Goal: Information Seeking & Learning: Learn about a topic

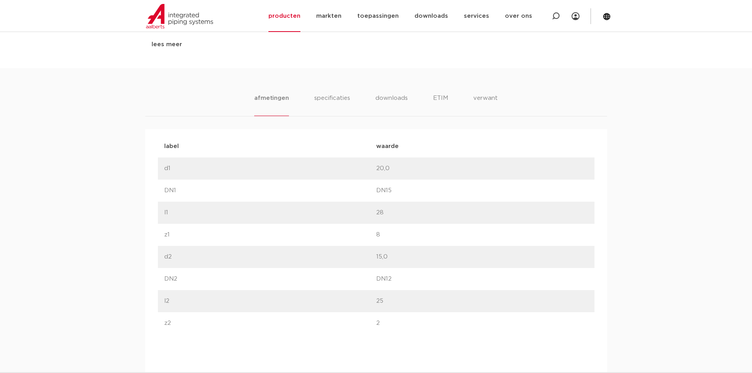
scroll to position [473, 0]
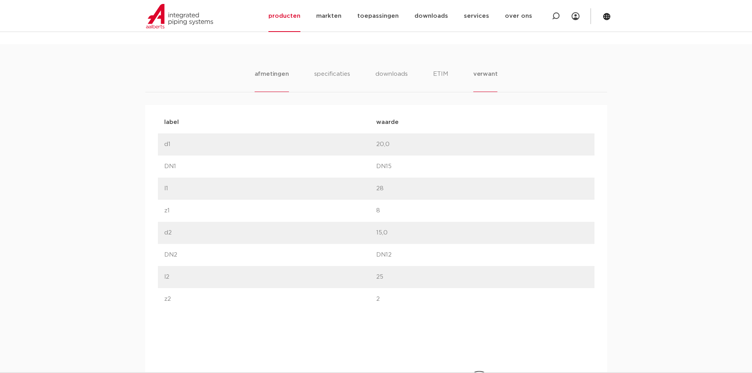
click at [478, 77] on li "verwant" at bounding box center [485, 80] width 24 height 22
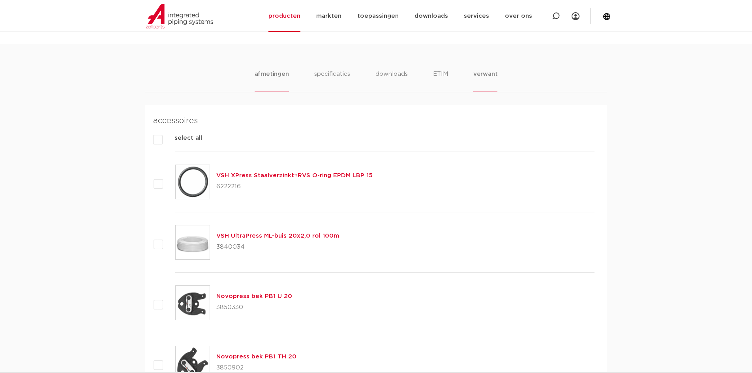
click at [270, 79] on li "afmetingen" at bounding box center [271, 80] width 34 height 22
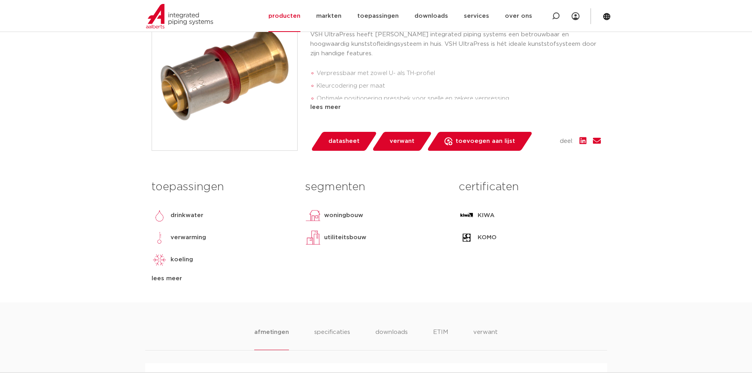
scroll to position [0, 0]
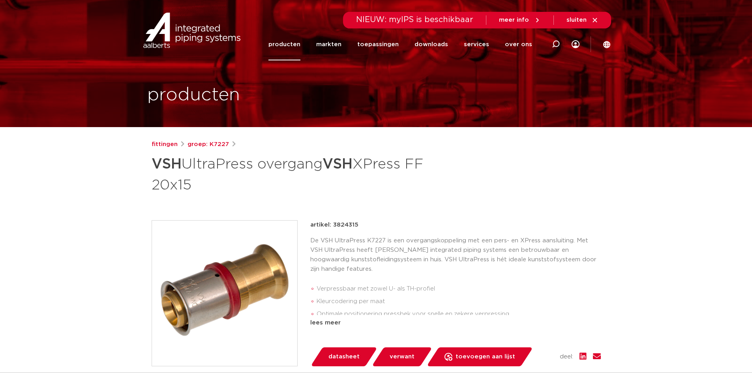
click at [336, 327] on div "lees meer" at bounding box center [455, 322] width 290 height 9
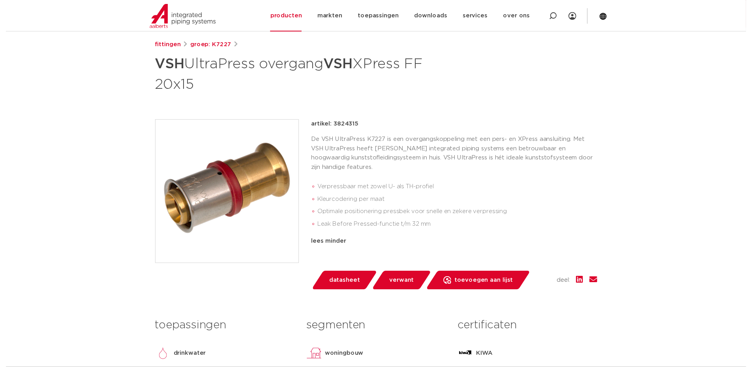
scroll to position [197, 0]
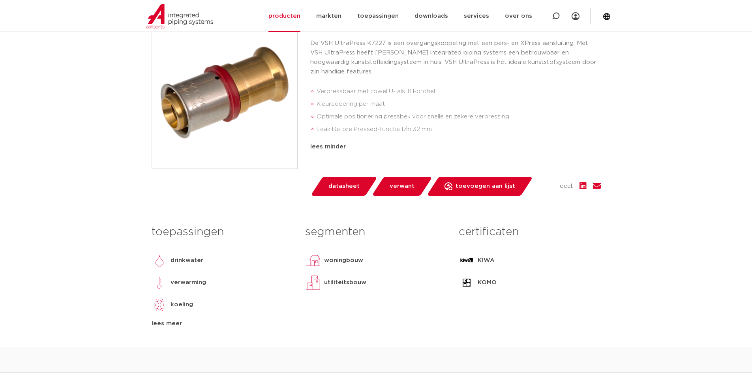
click at [337, 191] on span "datasheet" at bounding box center [343, 186] width 31 height 13
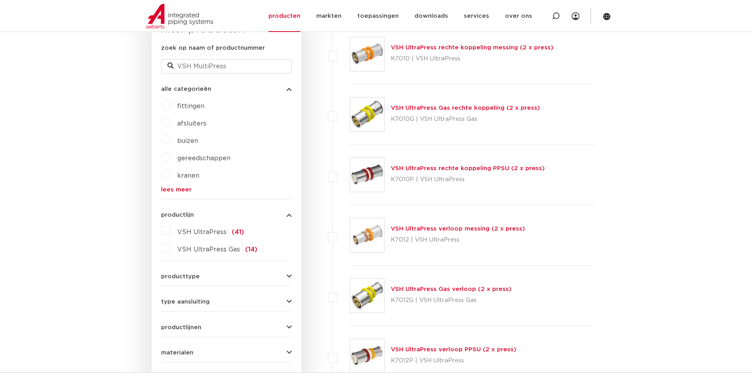
click at [208, 232] on span "VSH UltraPress" at bounding box center [201, 232] width 49 height 6
click at [0, 0] on input "VSH UltraPress (41)" at bounding box center [0, 0] width 0 height 0
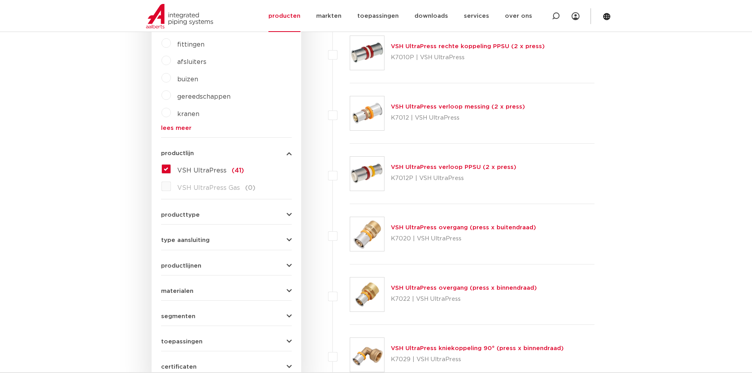
scroll to position [346, 0]
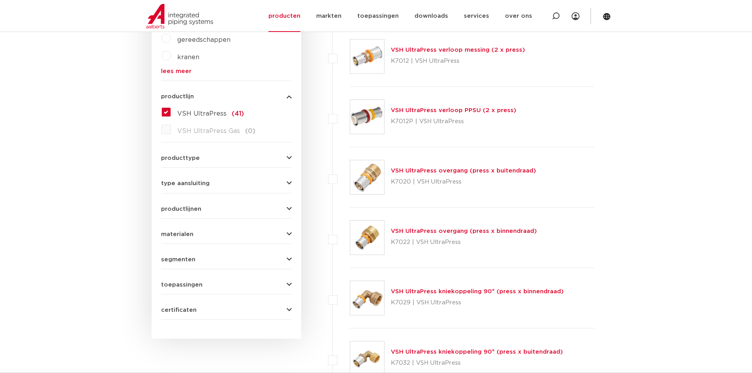
click at [181, 188] on form "zoek op naam of productnummer VSH MultiPress alle categorieën fittingen afsluit…" at bounding box center [226, 122] width 131 height 394
click at [181, 181] on span "type aansluiting" at bounding box center [185, 183] width 49 height 6
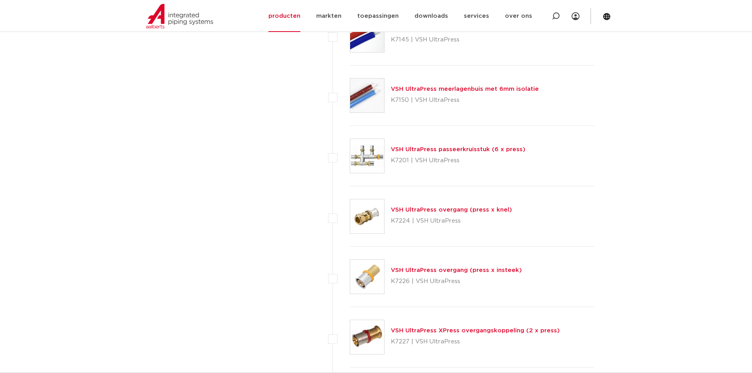
scroll to position [1089, 0]
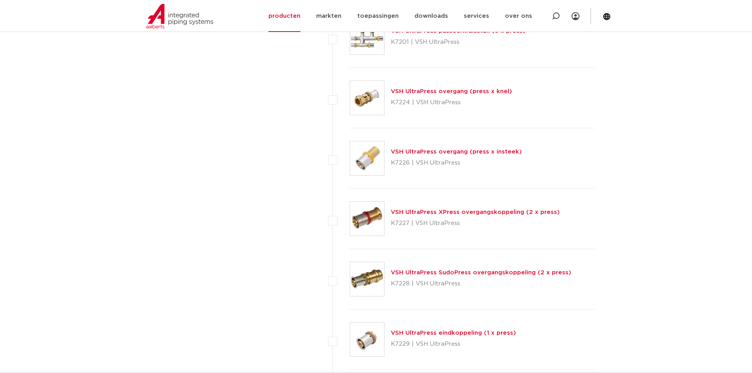
click at [419, 213] on link "VSH UltraPress XPress overgangskoppeling (2 x press)" at bounding box center [475, 212] width 169 height 6
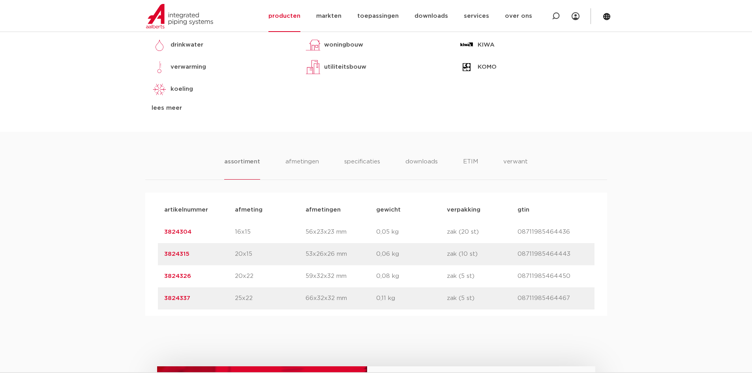
scroll to position [473, 0]
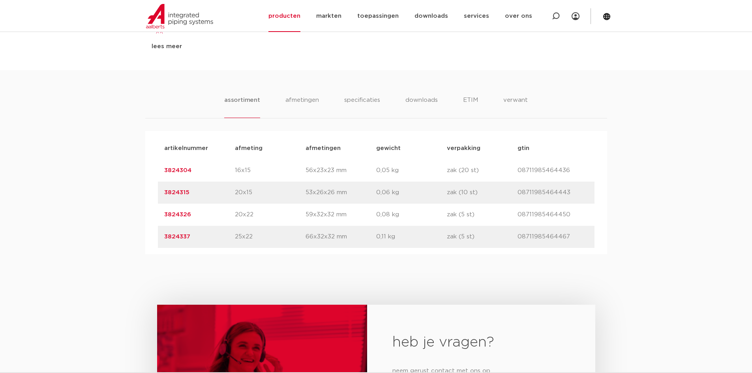
drag, startPoint x: 235, startPoint y: 193, endPoint x: 252, endPoint y: 191, distance: 16.7
click at [252, 191] on p "20x15" at bounding box center [270, 192] width 71 height 9
click at [250, 193] on p "20x15" at bounding box center [270, 192] width 71 height 9
